Goal: Information Seeking & Learning: Learn about a topic

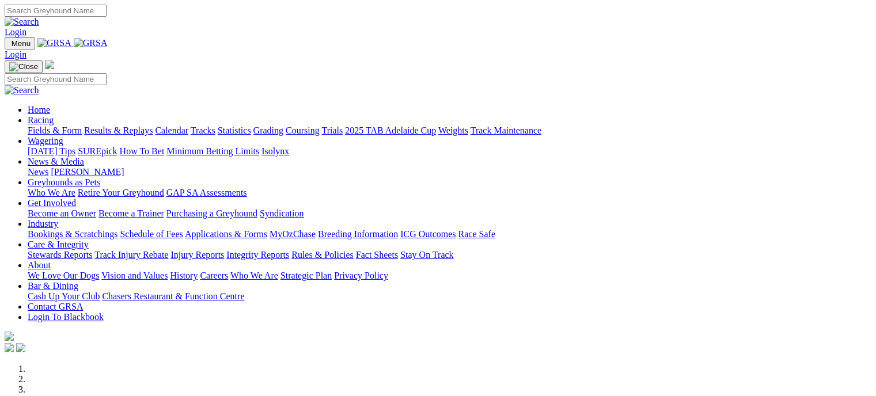
drag, startPoint x: 0, startPoint y: 0, endPoint x: 203, endPoint y: 43, distance: 207.3
click at [54, 115] on link "Racing" at bounding box center [41, 120] width 26 height 10
click at [153, 126] on link "Results & Replays" at bounding box center [118, 131] width 69 height 10
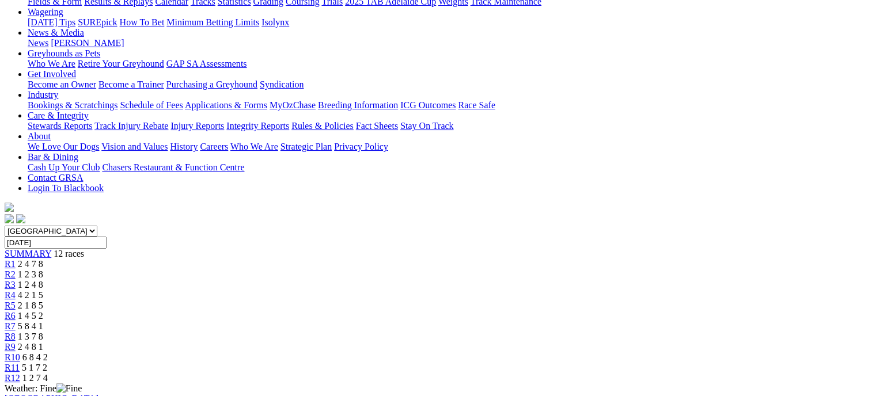
scroll to position [149, 0]
click at [753, 374] on div "R12 1 2 7 4" at bounding box center [438, 379] width 867 height 10
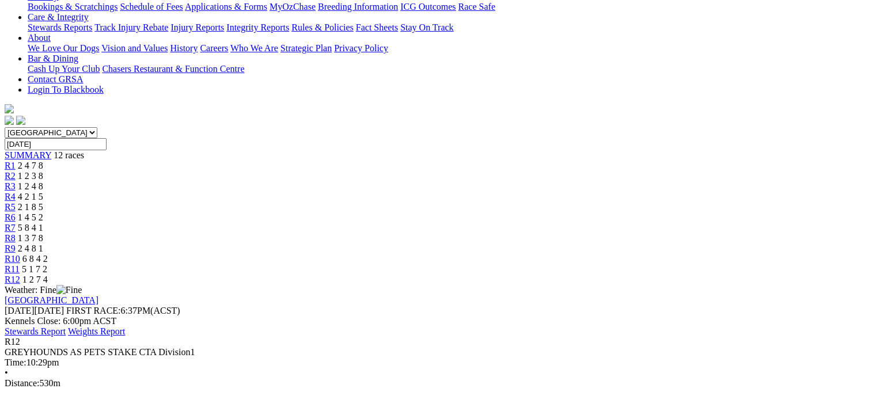
scroll to position [295, 0]
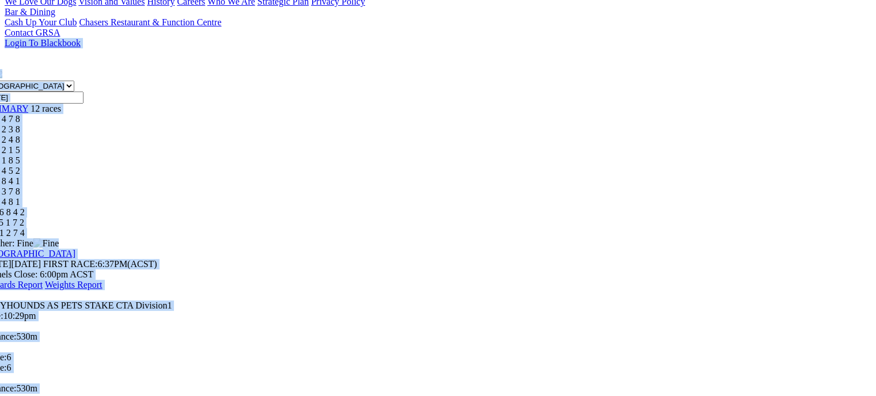
drag, startPoint x: 875, startPoint y: 180, endPoint x: 870, endPoint y: 66, distance: 114.2
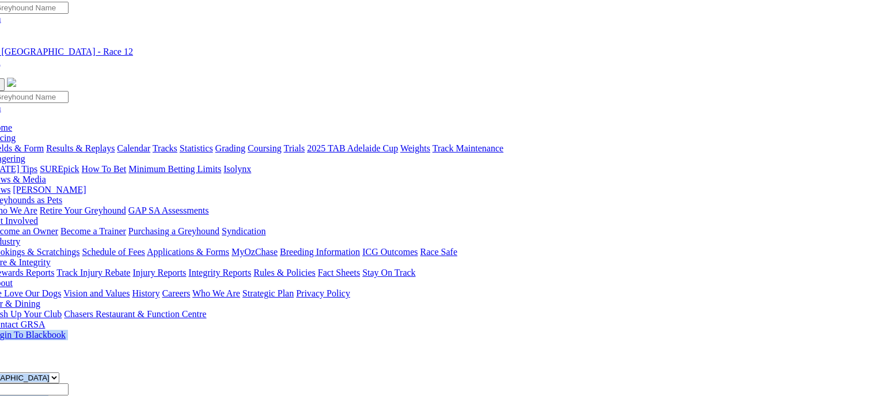
scroll to position [1, 38]
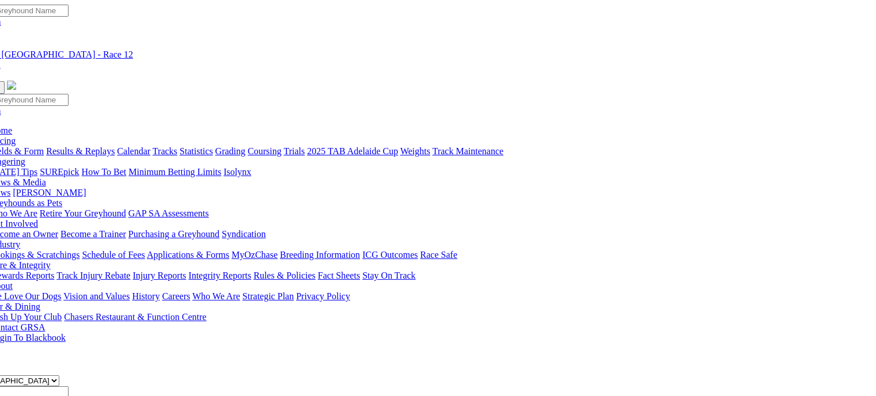
click at [21, 146] on link "Fields & Form" at bounding box center [17, 151] width 54 height 10
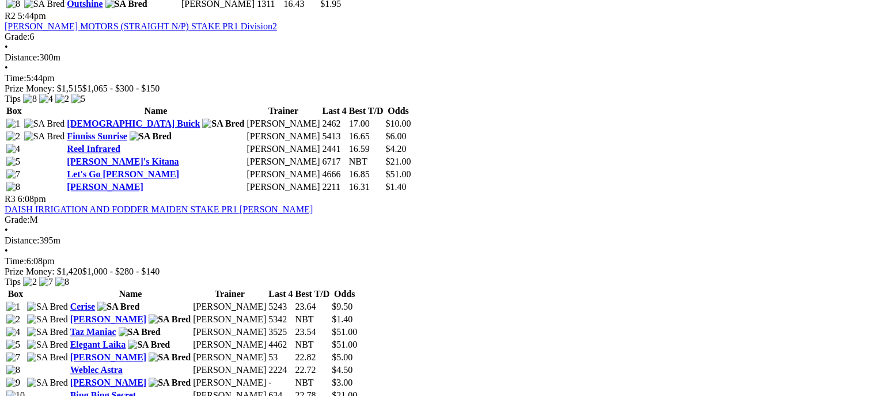
scroll to position [742, 0]
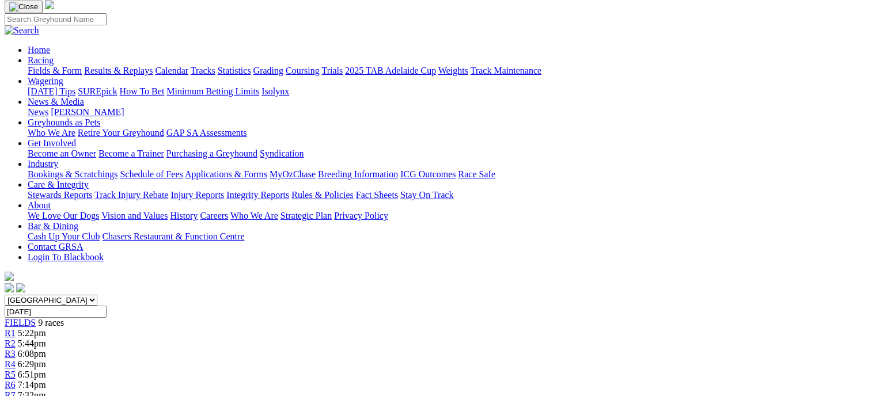
scroll to position [100, 0]
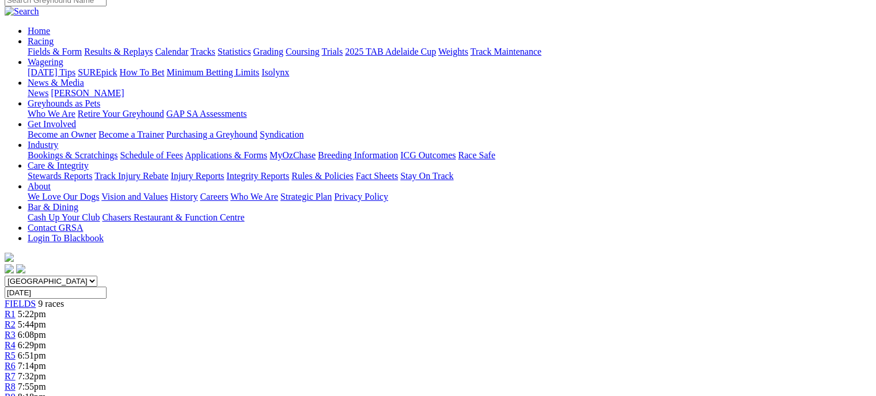
click at [16, 351] on link "R5" at bounding box center [10, 356] width 11 height 10
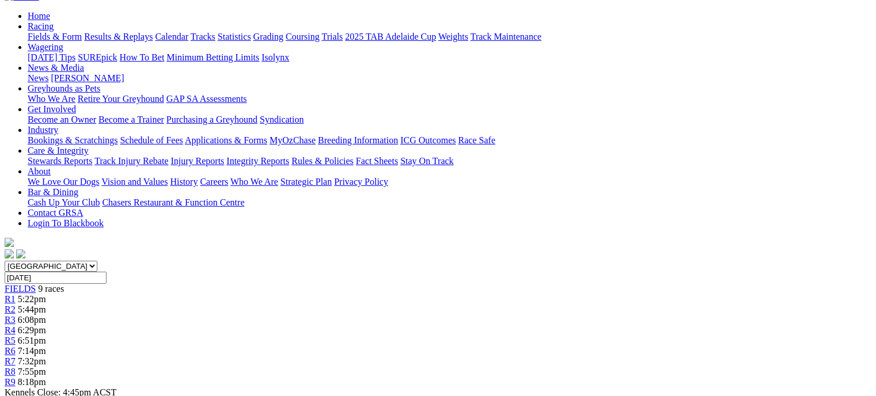
scroll to position [84, 0]
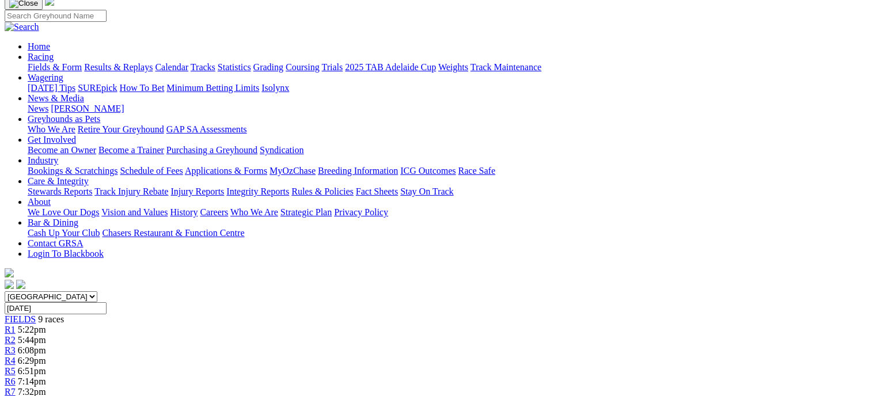
click at [569, 377] on div "R6 7:14pm" at bounding box center [438, 382] width 867 height 10
